Goal: Entertainment & Leisure: Consume media (video, audio)

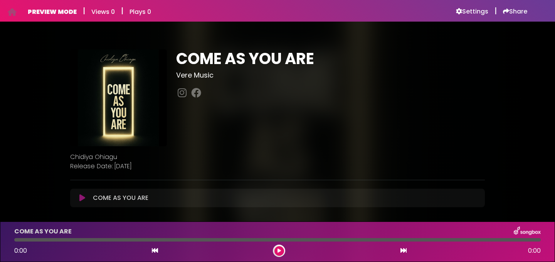
click at [281, 251] on icon at bounding box center [279, 250] width 3 height 5
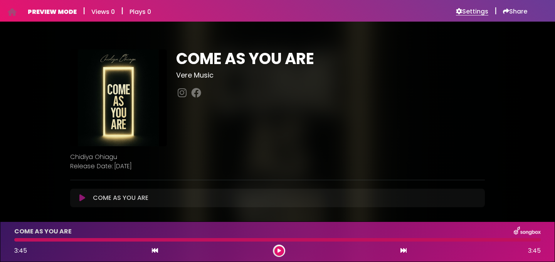
click at [274, 246] on button at bounding box center [279, 251] width 10 height 10
